Goal: Transaction & Acquisition: Purchase product/service

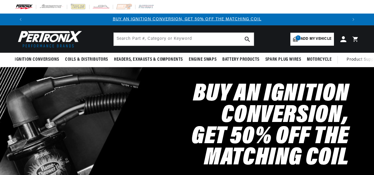
select select "1969"
select select "Triumph"
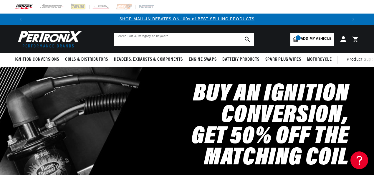
click at [121, 38] on input "text" at bounding box center [184, 39] width 140 height 13
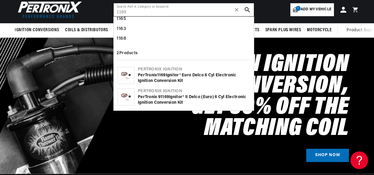
scroll to position [0, 642]
type input "1169"
click at [155, 75] on div "PerTronix 1169 Ignitor® Euro Delco 6 cyl Electronic Ignition Conversion Kit" at bounding box center [194, 77] width 112 height 11
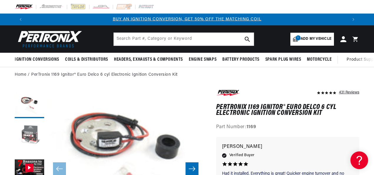
click at [29, 138] on button "Load image 2 in gallery view" at bounding box center [29, 135] width 29 height 29
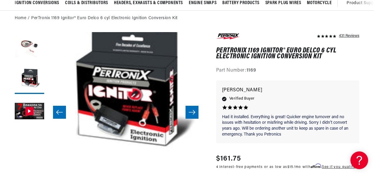
scroll to position [59, 0]
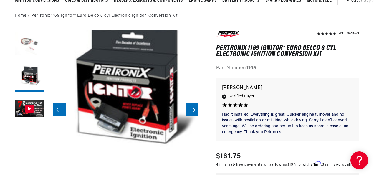
click at [25, 44] on button "Load image 1 in gallery view" at bounding box center [29, 44] width 29 height 29
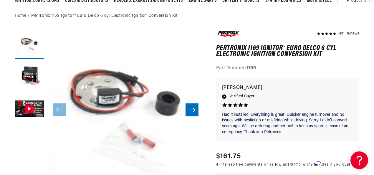
scroll to position [0, 642]
click at [193, 110] on icon "Slide right" at bounding box center [191, 110] width 7 height 6
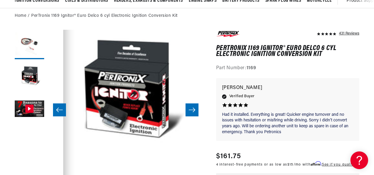
scroll to position [0, 0]
click at [193, 110] on icon "Slide right" at bounding box center [191, 110] width 7 height 6
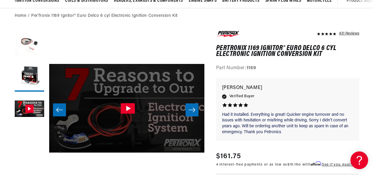
scroll to position [0, 314]
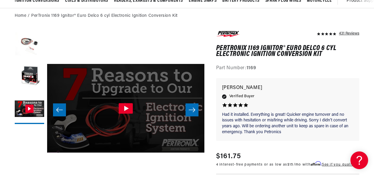
click at [194, 111] on icon "Slide right" at bounding box center [191, 109] width 6 height 4
click at [61, 111] on icon "Slide left" at bounding box center [59, 110] width 7 height 6
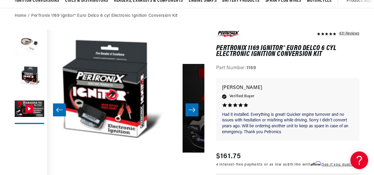
scroll to position [0, 321]
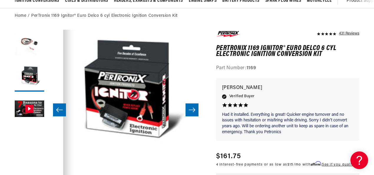
click at [61, 111] on icon "Slide left" at bounding box center [59, 110] width 7 height 6
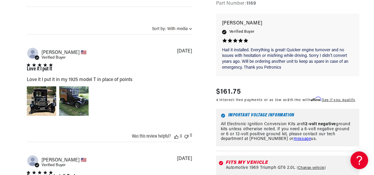
scroll to position [0, 0]
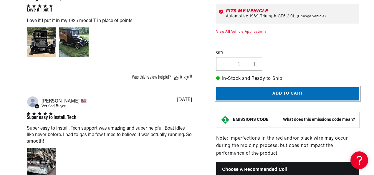
click at [283, 93] on button "Add to cart" at bounding box center [287, 93] width 143 height 13
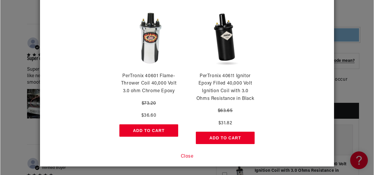
scroll to position [0, 642]
click at [185, 156] on button "Close" at bounding box center [187, 157] width 13 height 8
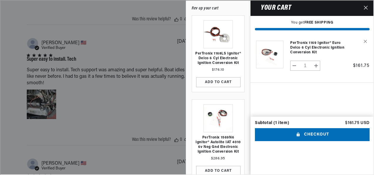
scroll to position [0, 643]
